Goal: Book appointment/travel/reservation

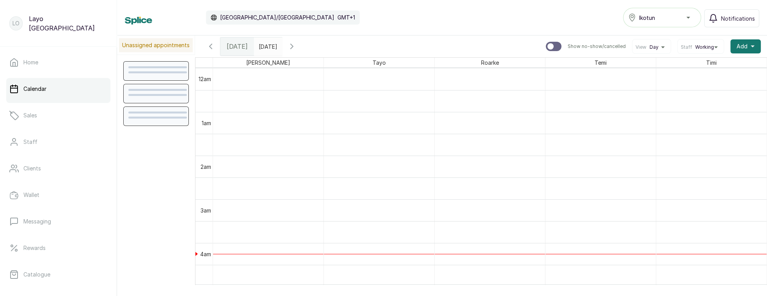
scroll to position [263, 0]
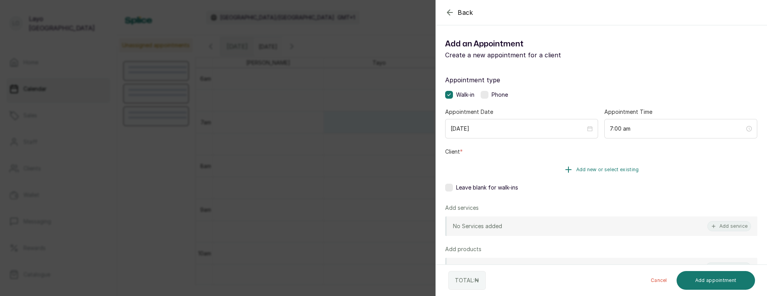
click at [597, 163] on button "Add new or select existing" at bounding box center [601, 170] width 312 height 22
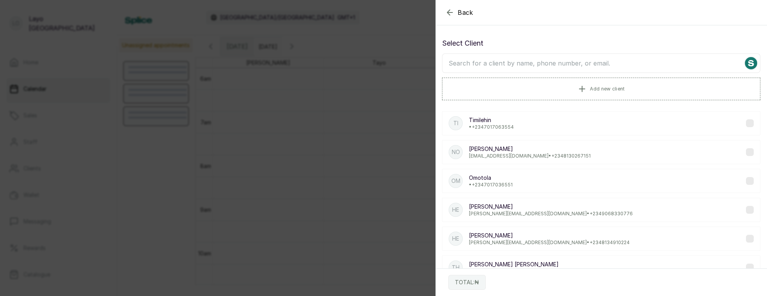
click at [519, 69] on input "text" at bounding box center [601, 63] width 319 height 20
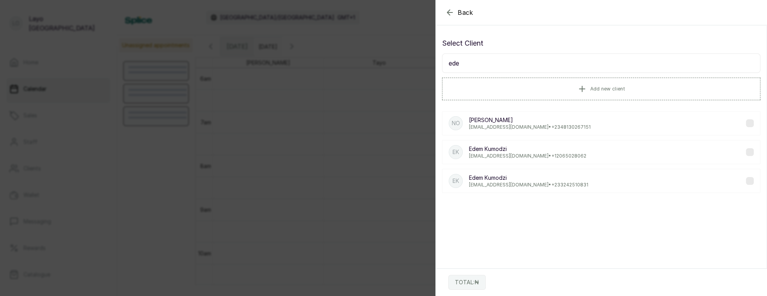
type input "ede"
click at [500, 149] on p "[PERSON_NAME]" at bounding box center [527, 149] width 117 height 8
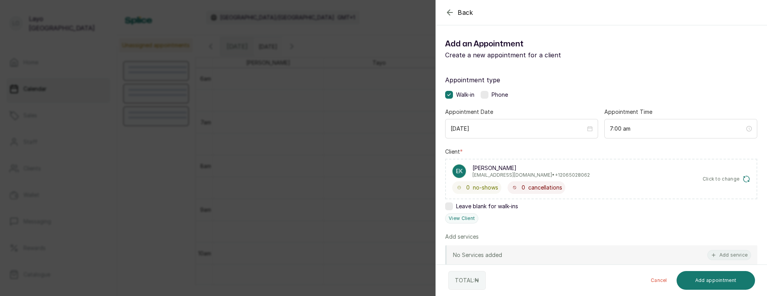
scroll to position [142, 0]
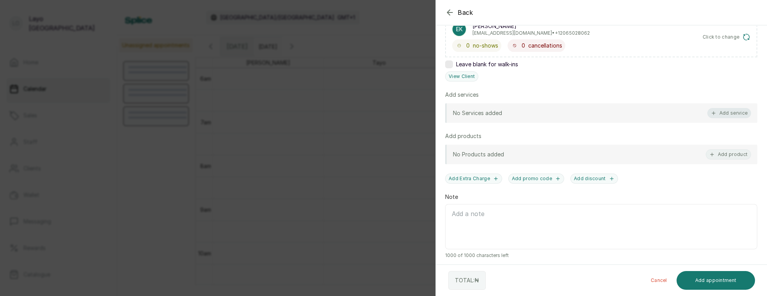
click at [724, 114] on button "Add service" at bounding box center [730, 113] width 44 height 10
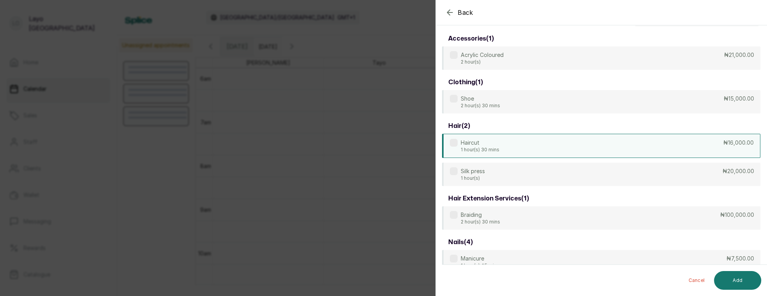
scroll to position [31, 0]
click at [522, 155] on div "Haircut 1 hour(s) 30 mins ₦16,000.00" at bounding box center [601, 146] width 319 height 24
click at [734, 284] on button "Add" at bounding box center [737, 280] width 47 height 19
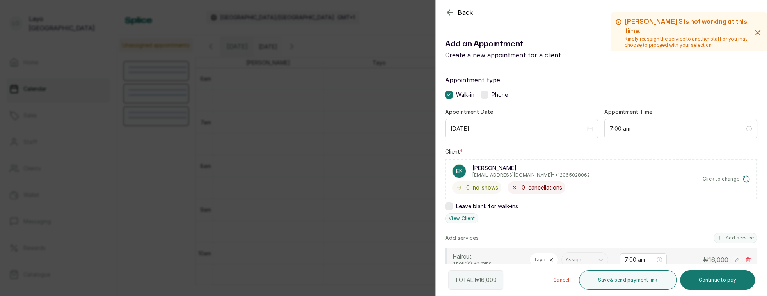
scroll to position [0, 0]
click at [372, 151] on div "Back Add Appointment Add an Appointment Create a new appointment for a client […" at bounding box center [383, 148] width 767 height 296
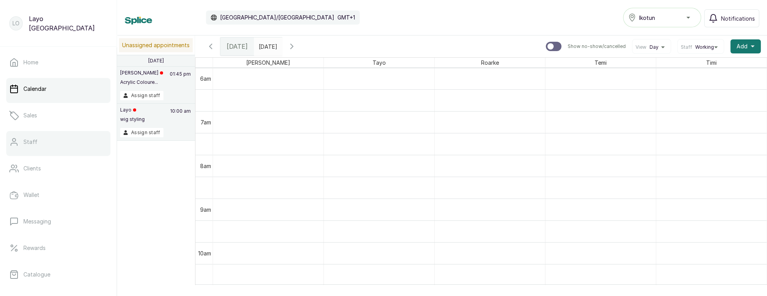
click at [30, 140] on p "Staff" at bounding box center [30, 142] width 14 height 8
